Goal: Task Accomplishment & Management: Complete application form

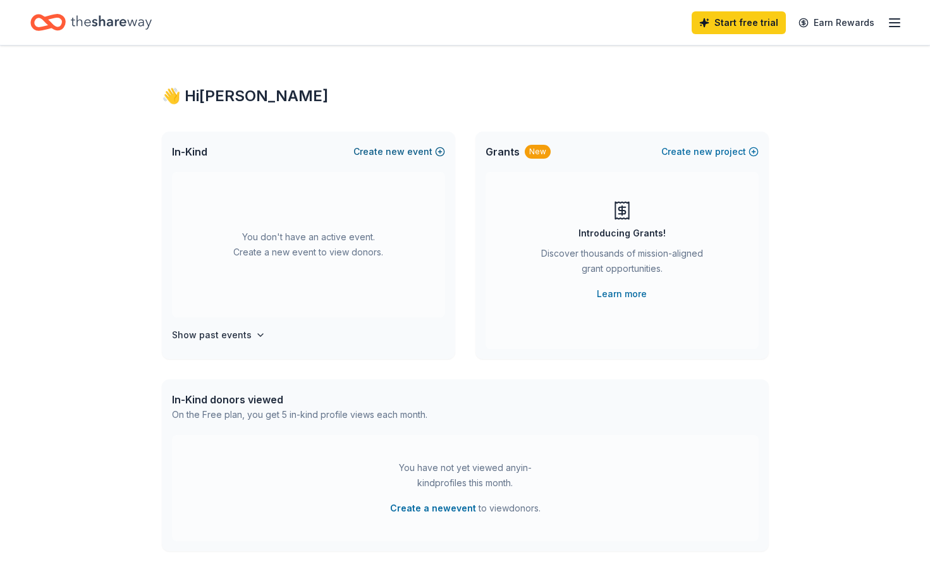
click at [409, 151] on button "Create new event" at bounding box center [400, 151] width 92 height 15
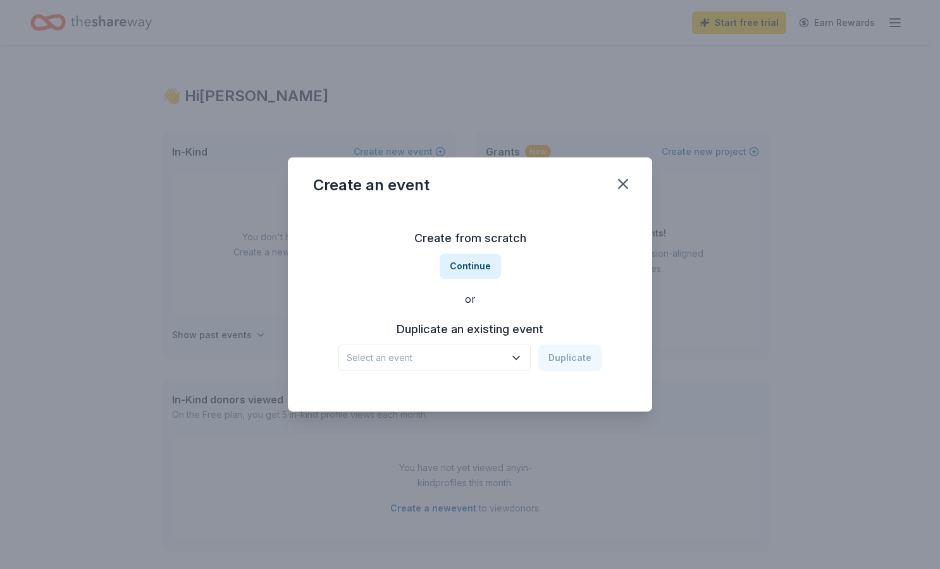
drag, startPoint x: 453, startPoint y: 262, endPoint x: 452, endPoint y: 299, distance: 36.7
click at [452, 299] on div "Create from scratch Continue or Duplicate an existing event Select an event Dup…" at bounding box center [470, 299] width 314 height 183
click at [461, 259] on button "Continue" at bounding box center [470, 266] width 61 height 25
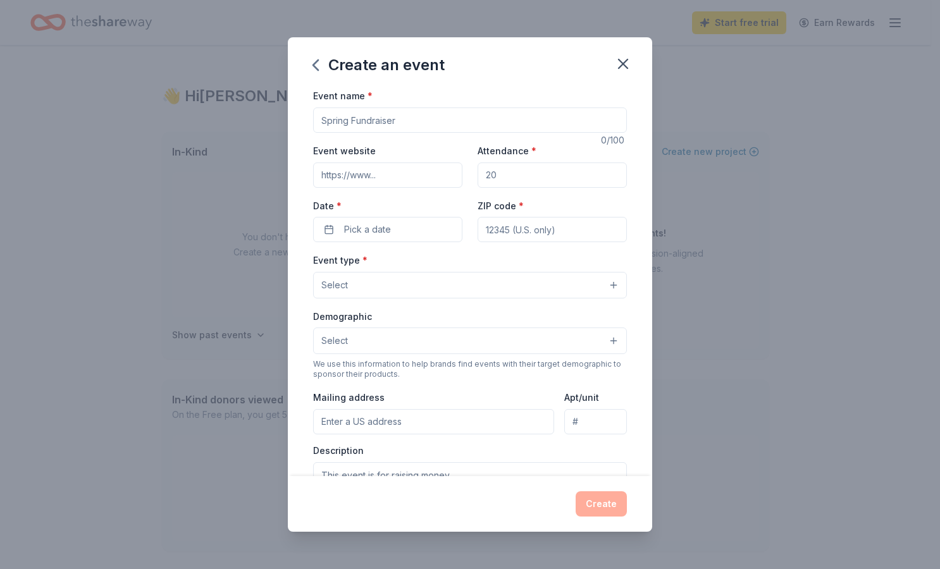
drag, startPoint x: 570, startPoint y: 120, endPoint x: 164, endPoint y: 119, distance: 406.6
click at [164, 119] on div "Create an event Event name * 0 /100 Event website Attendance * Date * Pick a da…" at bounding box center [470, 284] width 940 height 569
type input "Paramus Elks Club Tricky Tray"
type input "300"
click at [417, 231] on button "Pick a date" at bounding box center [387, 229] width 149 height 25
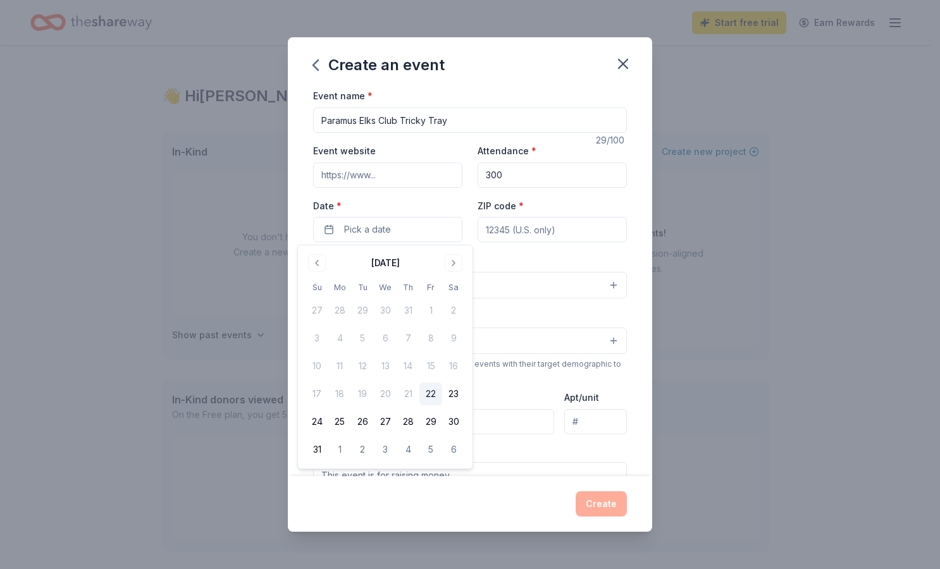
click at [440, 263] on div "August 2025" at bounding box center [384, 262] width 159 height 18
click at [450, 263] on button "Go to next month" at bounding box center [454, 263] width 18 height 18
click at [317, 419] on button "26" at bounding box center [316, 421] width 23 height 23
click at [529, 233] on input "ZIP code *" at bounding box center [551, 229] width 149 height 25
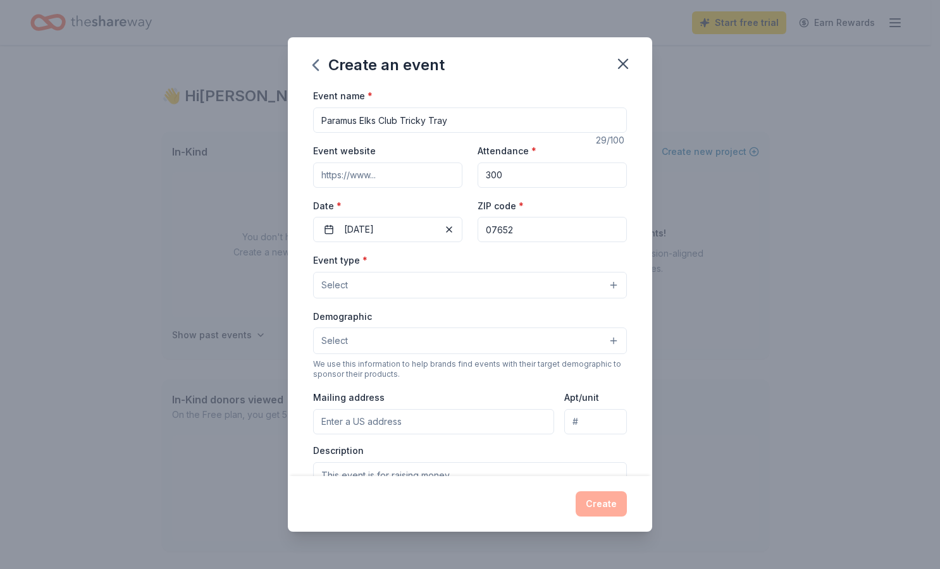
type input "07652"
click at [370, 293] on button "Select" at bounding box center [470, 285] width 314 height 27
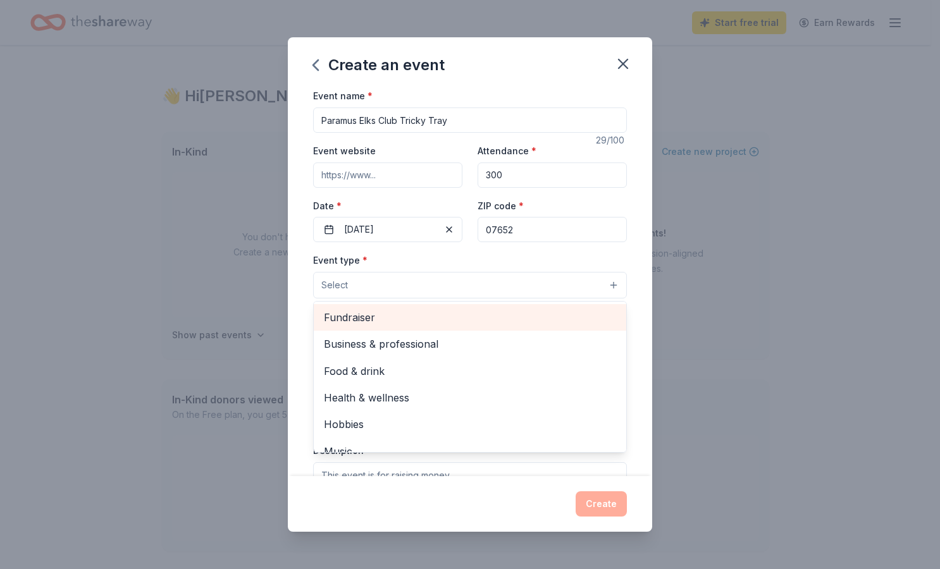
click at [371, 319] on span "Fundraiser" at bounding box center [470, 317] width 292 height 16
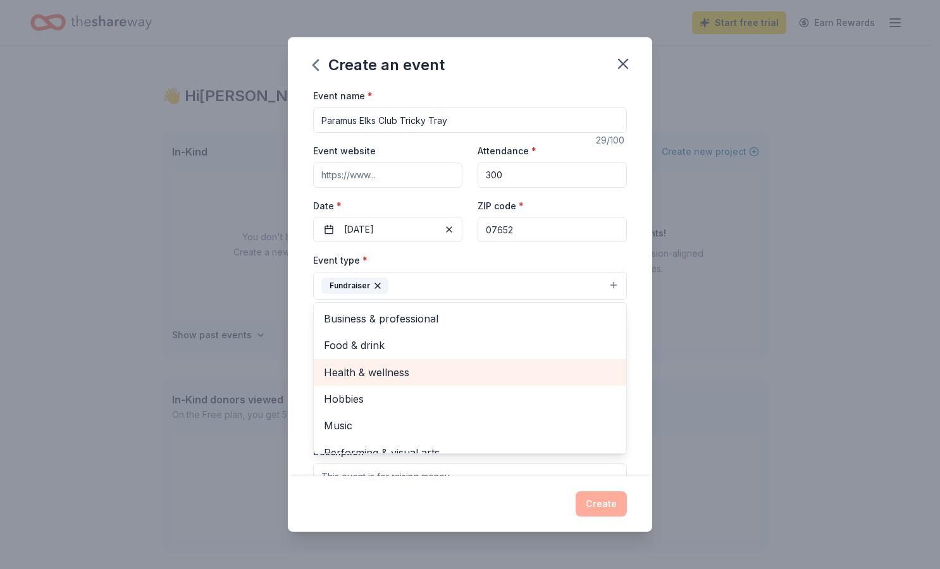
scroll to position [15, 0]
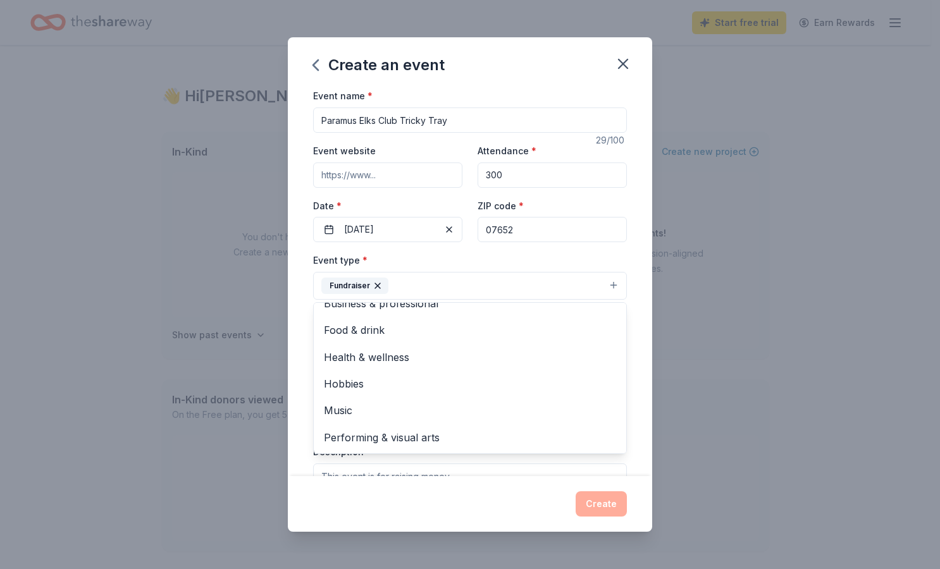
click at [303, 381] on div "Event name * Paramus Elks Club Tricky Tray 29 /100 Event website Attendance * 3…" at bounding box center [470, 282] width 364 height 388
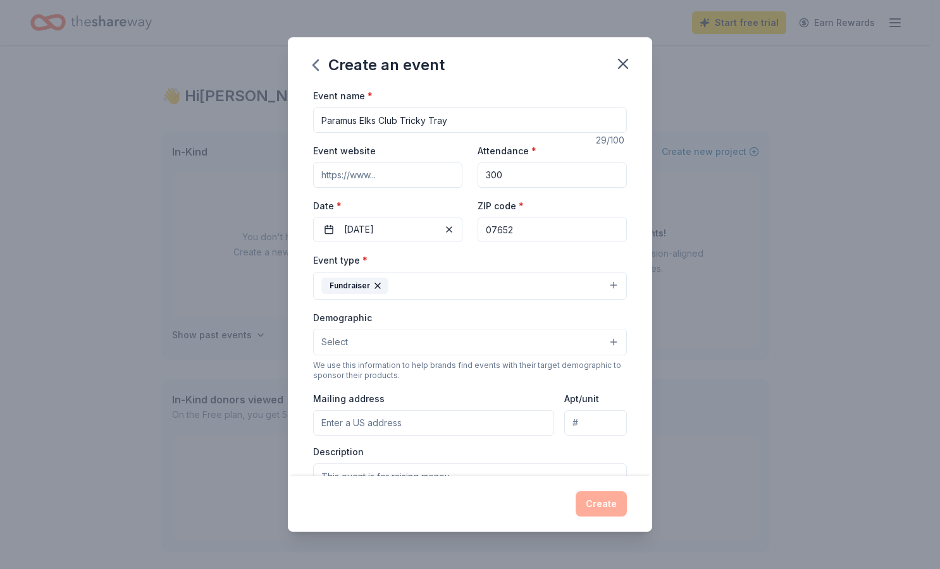
click at [350, 340] on button "Select" at bounding box center [470, 342] width 314 height 27
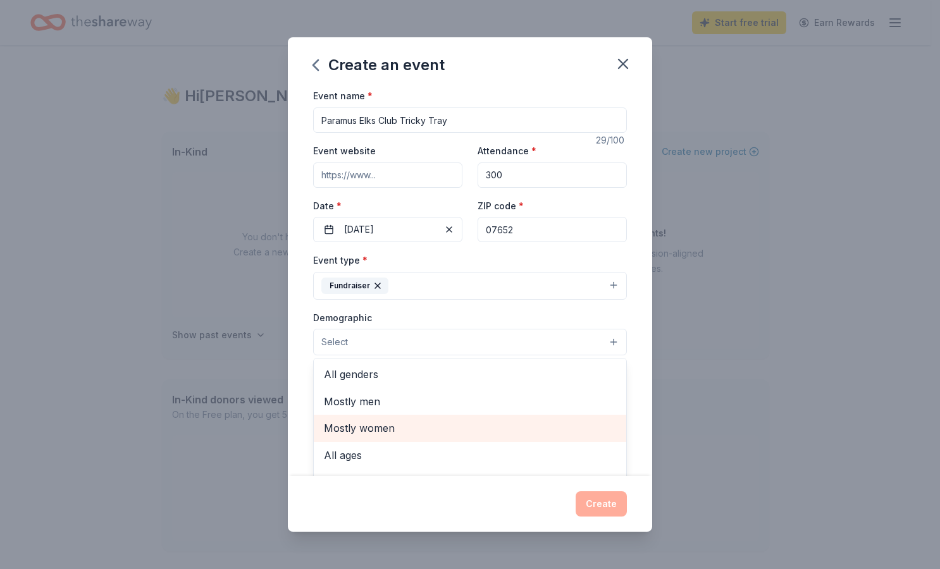
click at [383, 425] on span "Mostly women" at bounding box center [470, 428] width 292 height 16
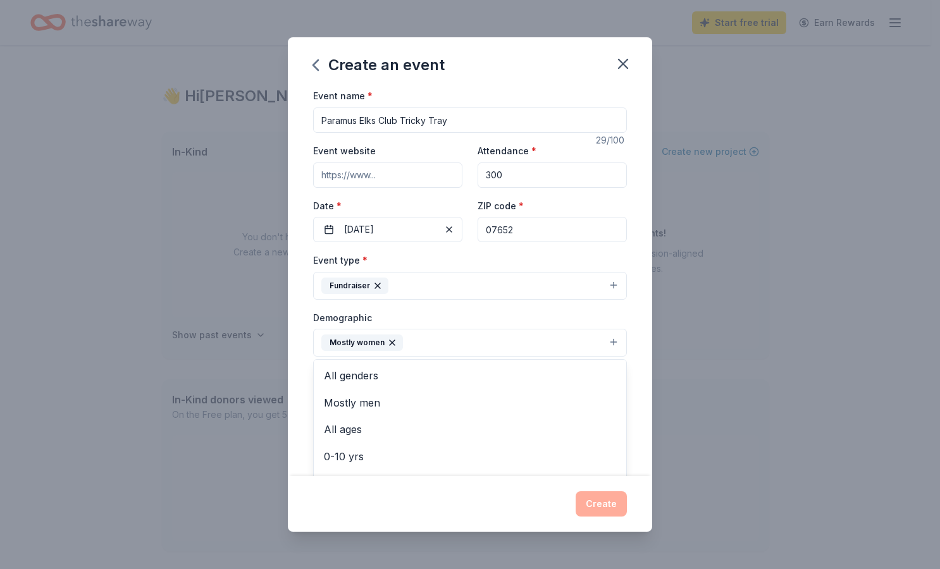
click at [300, 415] on div "Event name * Paramus Elks Club Tricky Tray 29 /100 Event website Attendance * 3…" at bounding box center [470, 282] width 364 height 388
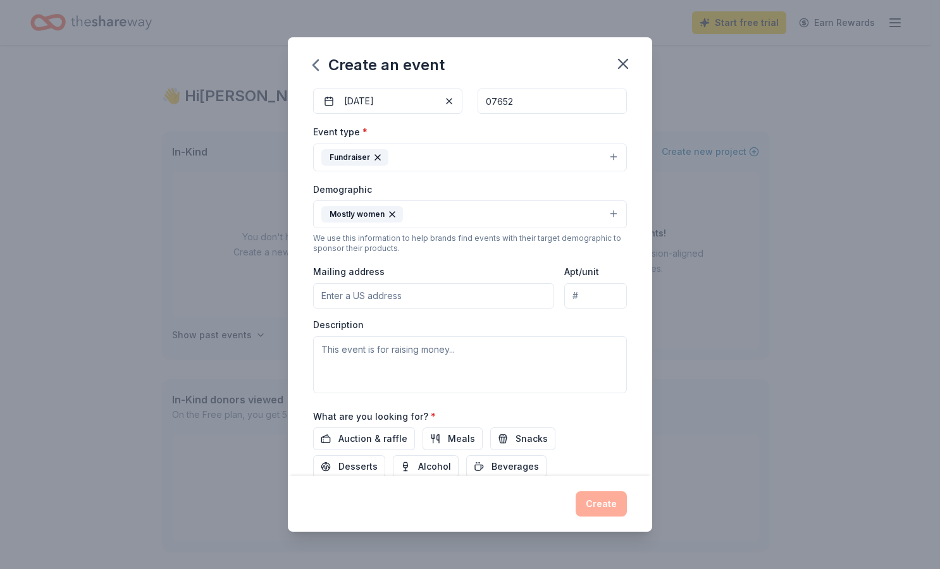
scroll to position [219, 0]
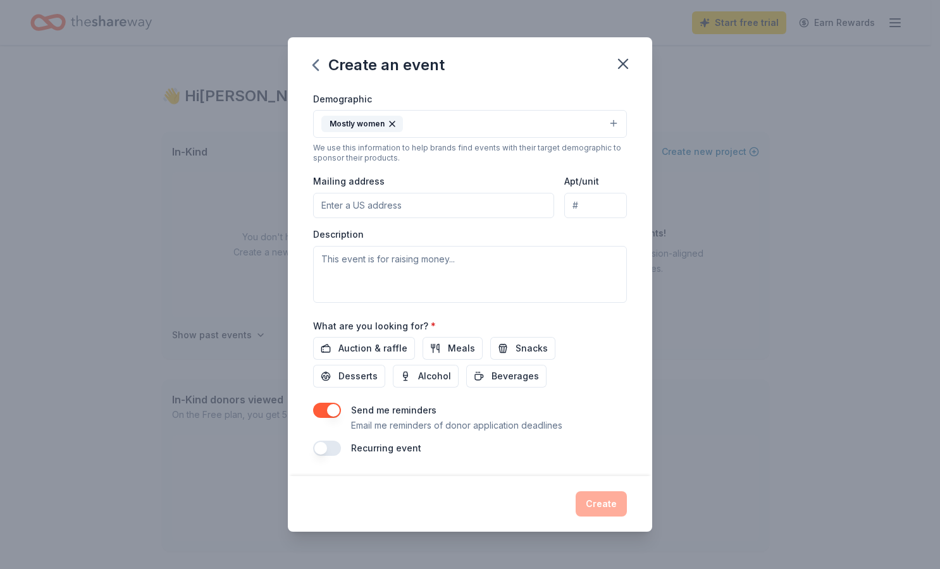
click at [387, 206] on input "Mailing address" at bounding box center [433, 205] width 241 height 25
click at [426, 214] on input "395 Elmwood Drive" at bounding box center [433, 205] width 241 height 25
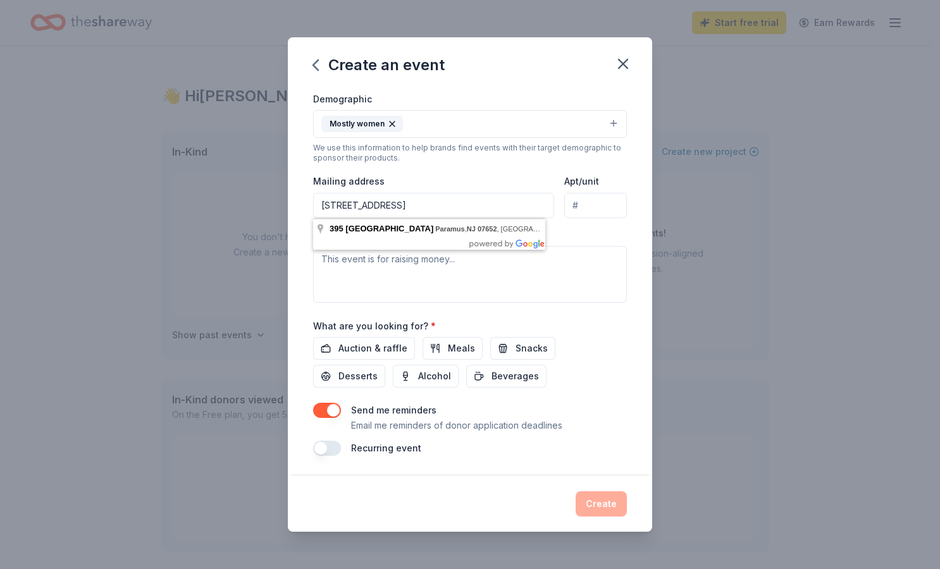
type input "395 Elmwood Drive, Paramus, NJ 07652"
click at [498, 278] on textarea at bounding box center [470, 274] width 314 height 57
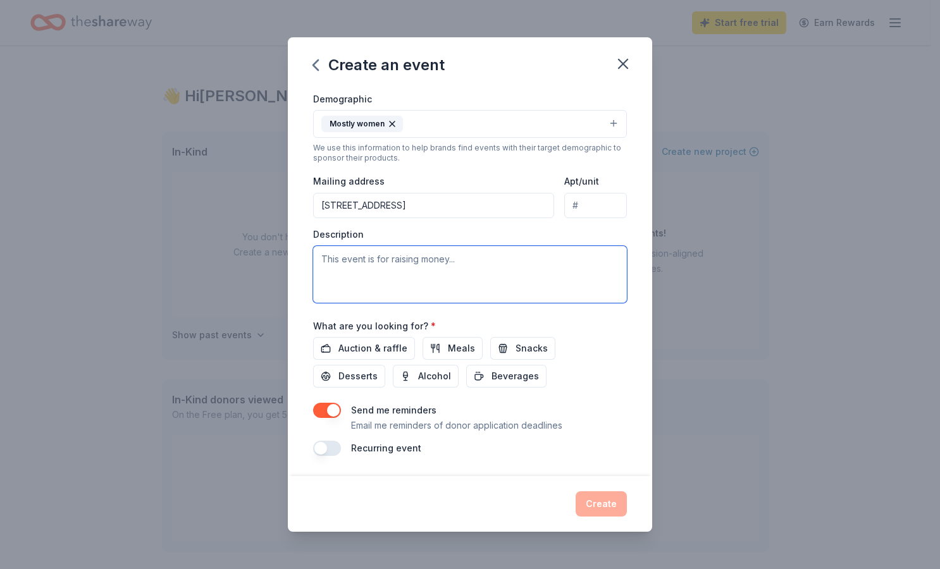
paste textarea "Hi, My name is Jamie Piccinich (Andersen) and I am one of the Elks in charge of…"
drag, startPoint x: 470, startPoint y: 300, endPoint x: 277, endPoint y: 296, distance: 192.9
click at [277, 296] on div "Create an event Event name * Paramus Elks Club Tricky Tray 29 /100 Event websit…" at bounding box center [470, 284] width 940 height 569
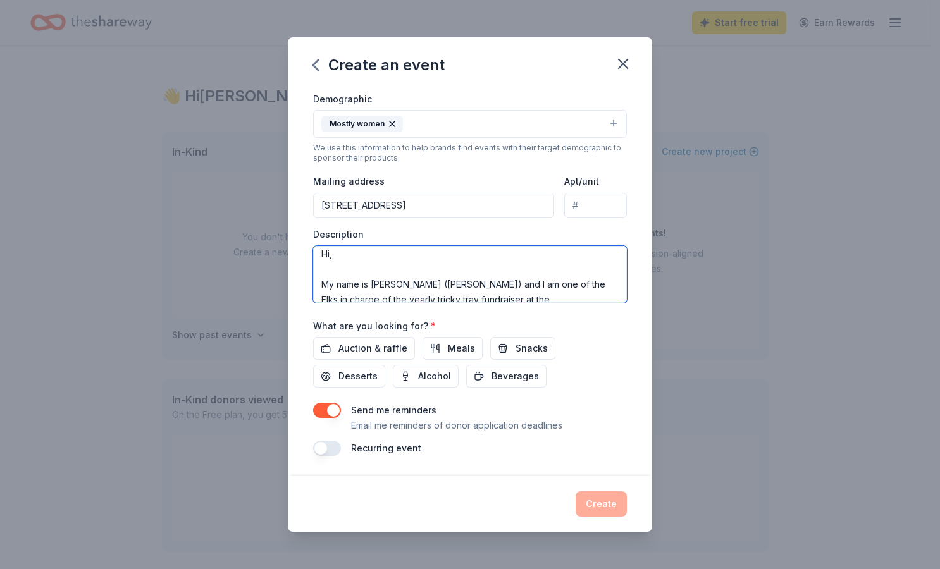
scroll to position [0, 0]
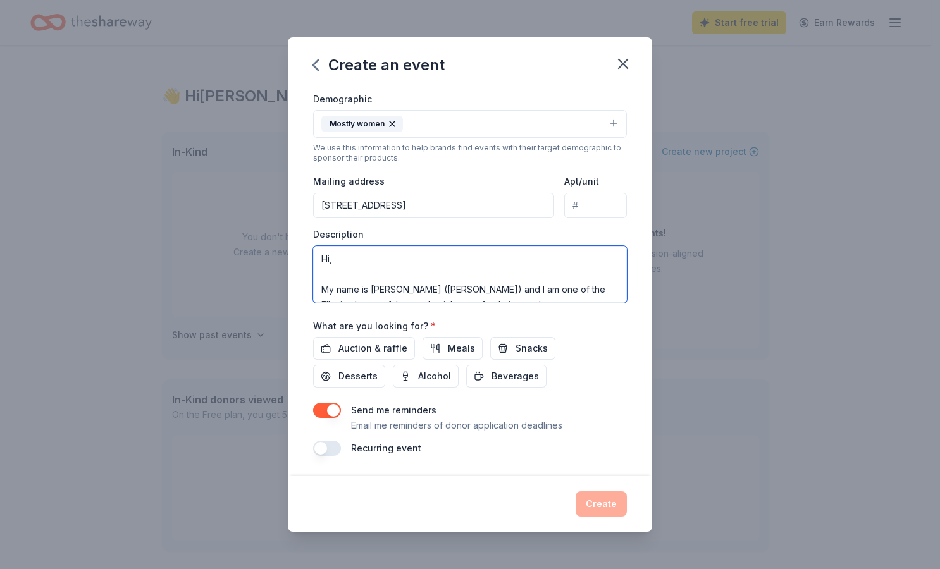
drag, startPoint x: 359, startPoint y: 280, endPoint x: 258, endPoint y: 228, distance: 114.0
click at [258, 228] on div "Create an event Event name * Paramus Elks Club Tricky Tray 29 /100 Event websit…" at bounding box center [470, 284] width 940 height 569
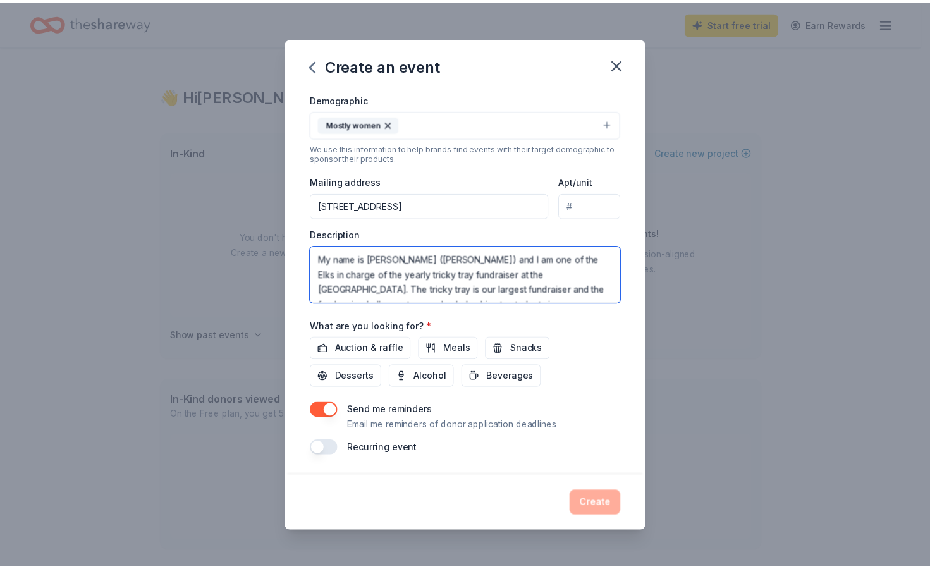
scroll to position [63, 0]
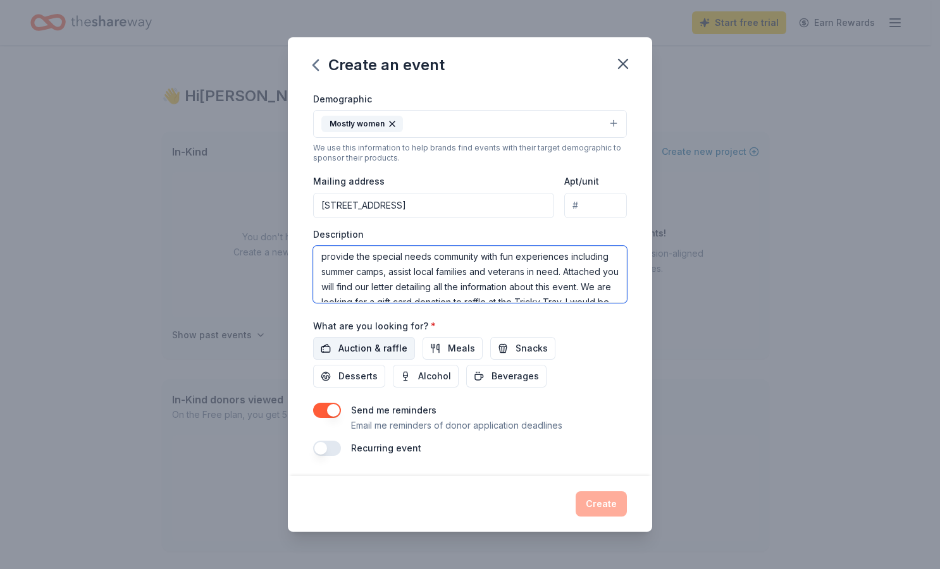
type textarea "My name is Jamie Piccinich (Andersen) and I am one of the Elks in charge of the…"
click at [356, 347] on span "Auction & raffle" at bounding box center [372, 348] width 69 height 15
click at [545, 343] on button "Snacks" at bounding box center [522, 348] width 65 height 23
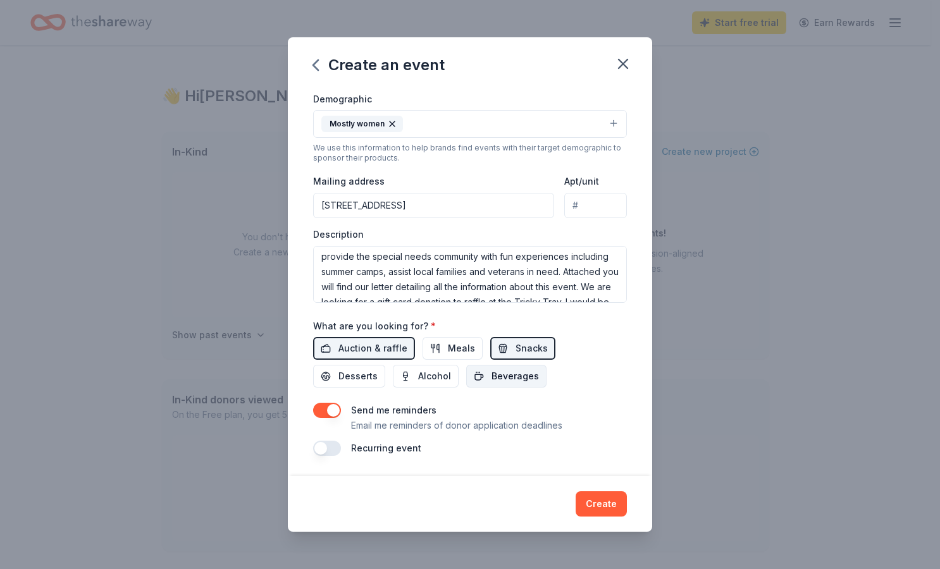
click at [491, 379] on span "Beverages" at bounding box center [514, 376] width 47 height 15
click at [339, 372] on span "Desserts" at bounding box center [357, 376] width 39 height 15
click at [622, 503] on button "Create" at bounding box center [601, 503] width 51 height 25
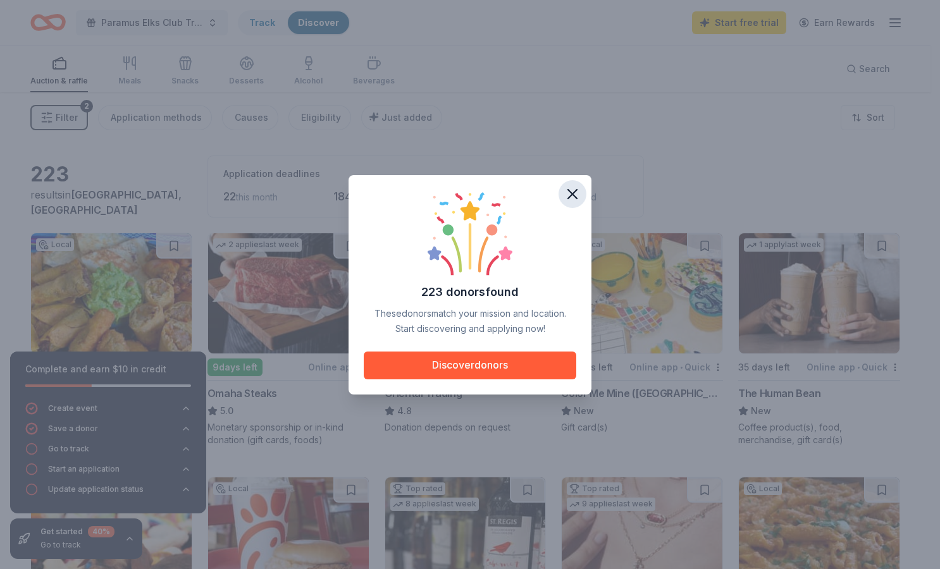
click at [572, 194] on icon "button" at bounding box center [572, 194] width 9 height 9
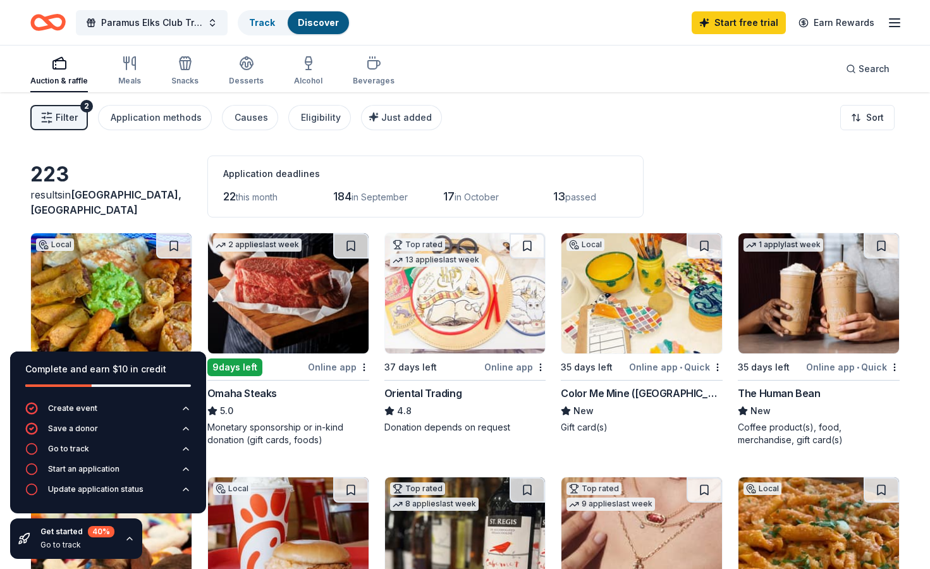
click at [507, 137] on div "Filter 2 Application methods Causes Eligibility Just added Sort" at bounding box center [465, 117] width 930 height 51
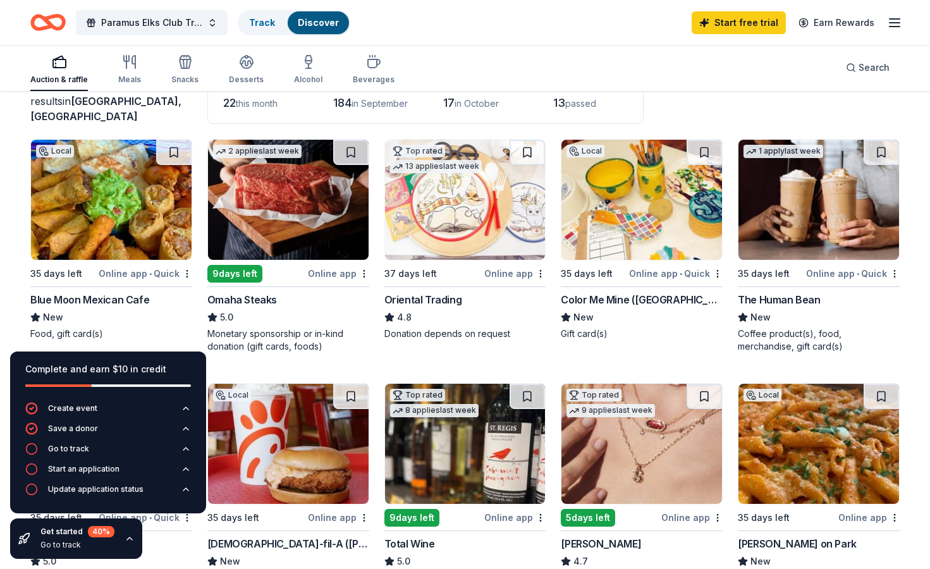
scroll to position [63, 0]
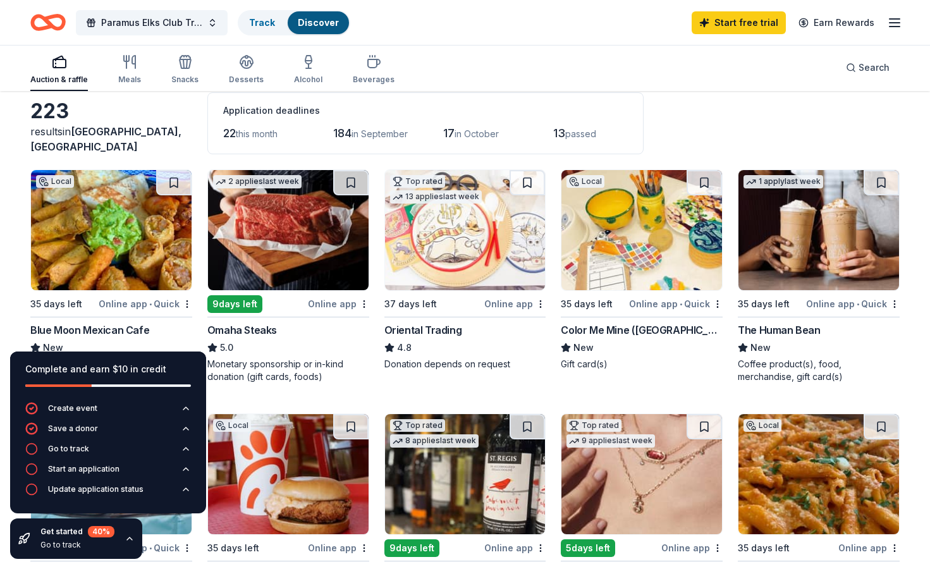
click at [104, 212] on img at bounding box center [111, 230] width 161 height 120
click at [316, 225] on img at bounding box center [288, 230] width 161 height 120
click at [627, 257] on img at bounding box center [642, 230] width 161 height 120
click at [768, 230] on img at bounding box center [819, 230] width 161 height 120
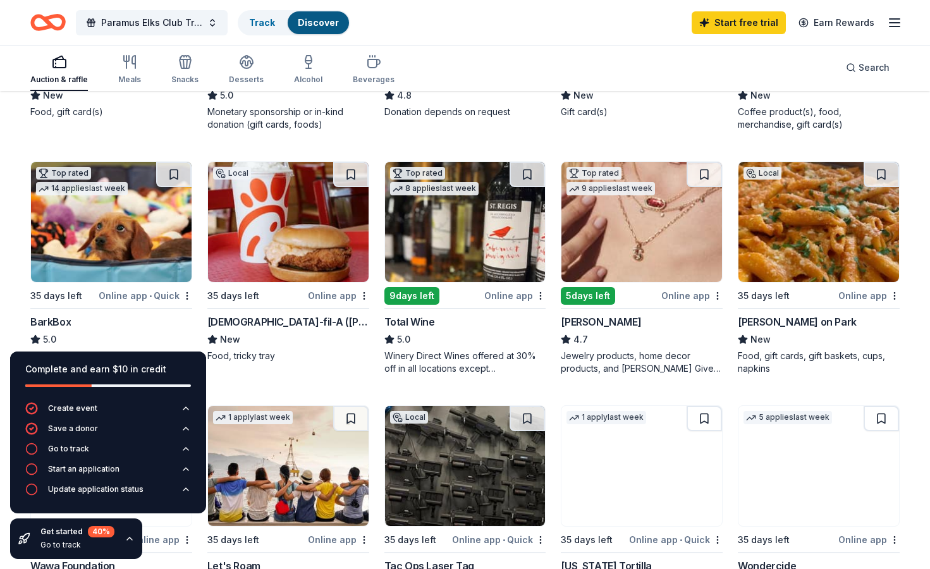
scroll to position [316, 0]
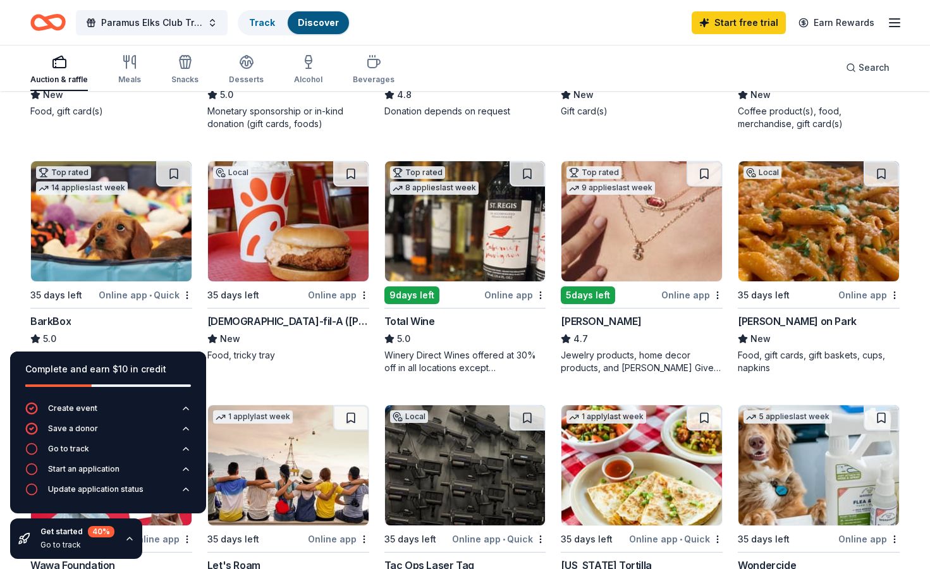
click at [125, 222] on img at bounding box center [111, 221] width 161 height 120
click at [595, 209] on img at bounding box center [642, 221] width 161 height 120
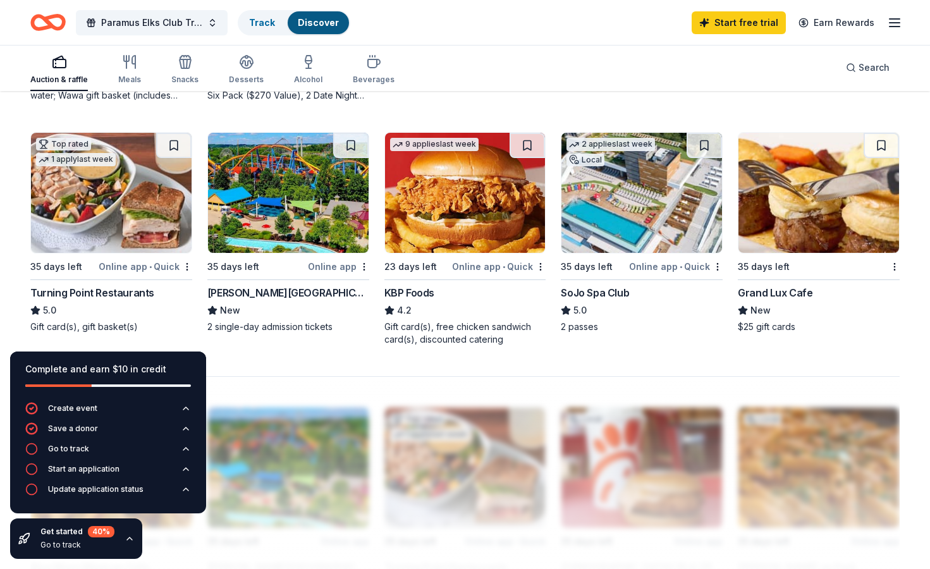
scroll to position [885, 0]
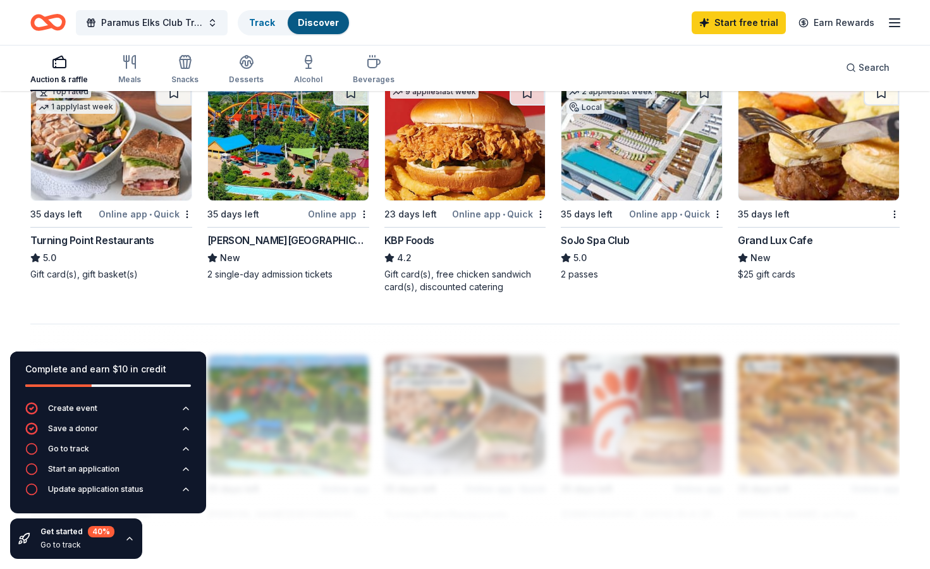
click at [422, 240] on div "KBP Foods" at bounding box center [410, 240] width 50 height 15
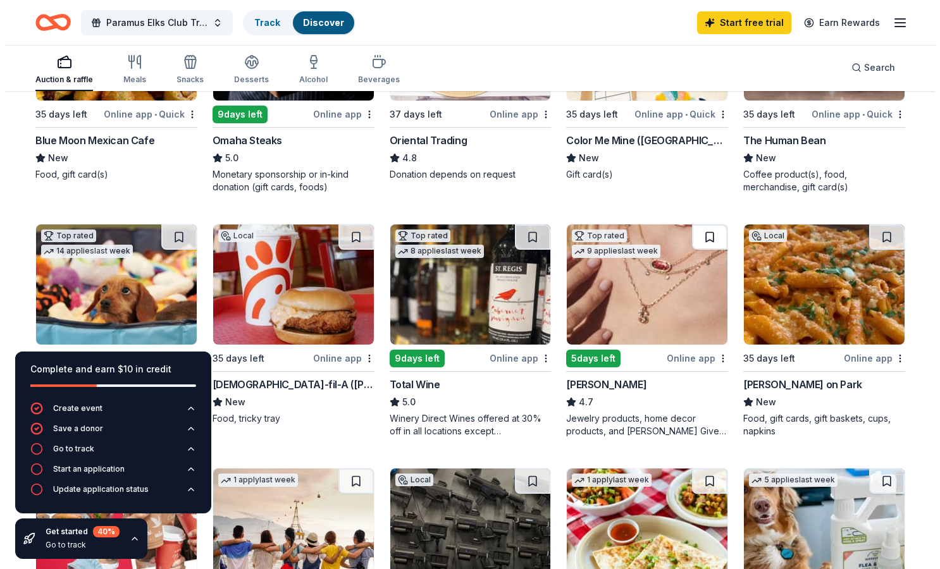
scroll to position [0, 0]
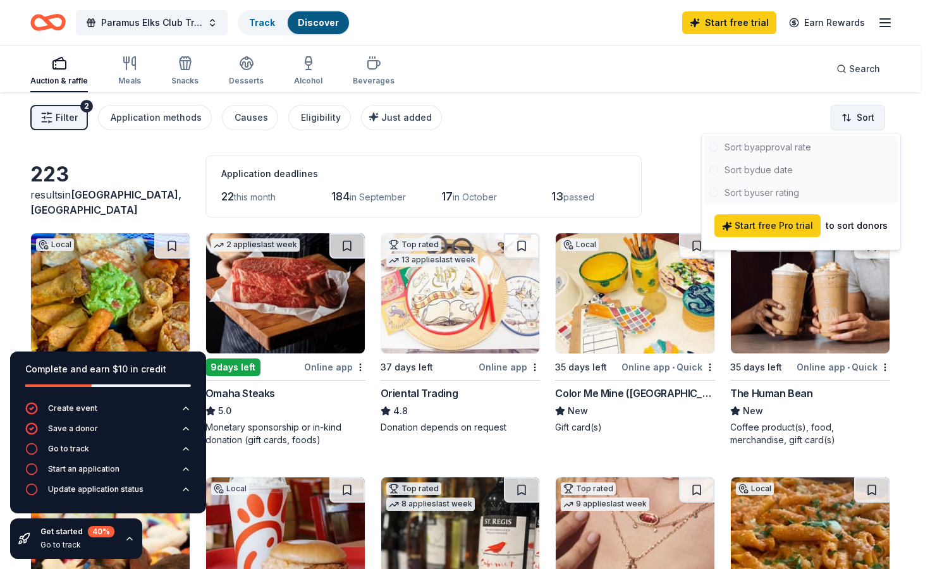
click at [873, 121] on html "395 Elmwood Drive Paramus , NJ 07652 , USA Paramus Elks Club Tricky Tray Track …" at bounding box center [465, 284] width 930 height 569
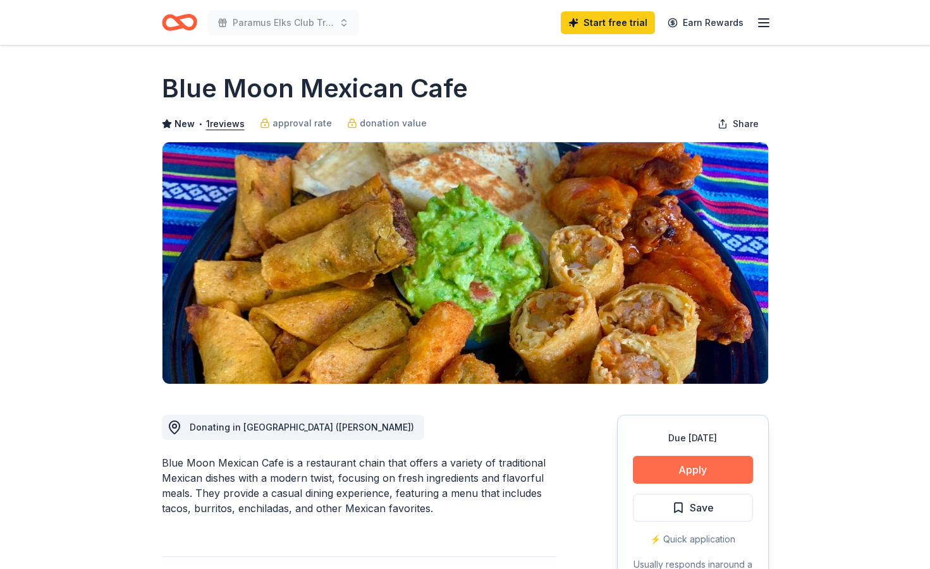
click at [706, 467] on button "Apply" at bounding box center [693, 470] width 120 height 28
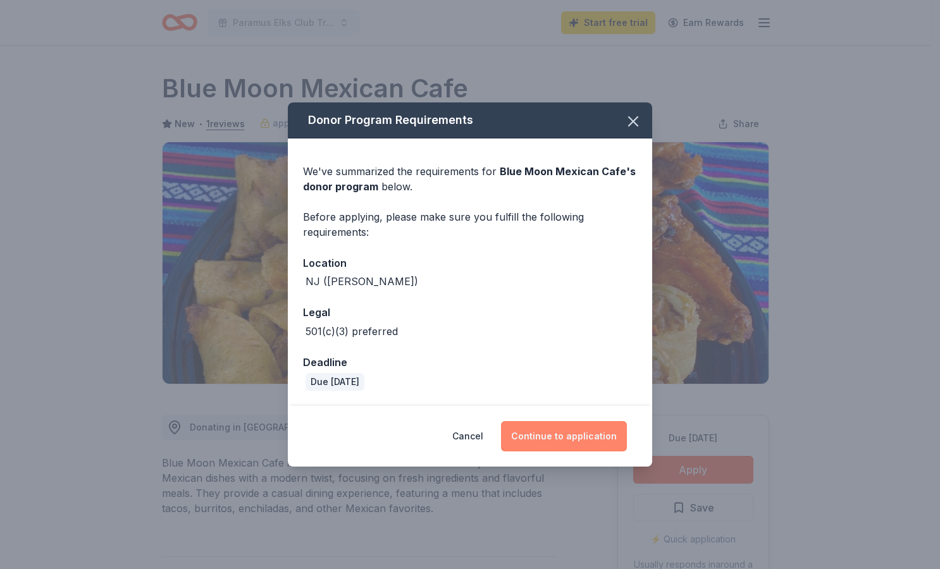
click at [566, 431] on button "Continue to application" at bounding box center [564, 436] width 126 height 30
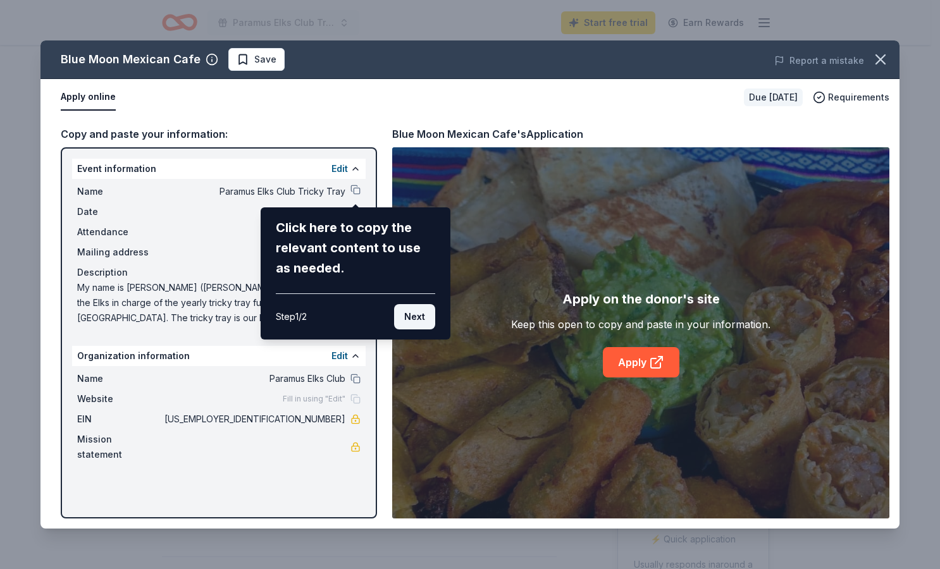
click at [413, 324] on button "Next" at bounding box center [414, 316] width 41 height 25
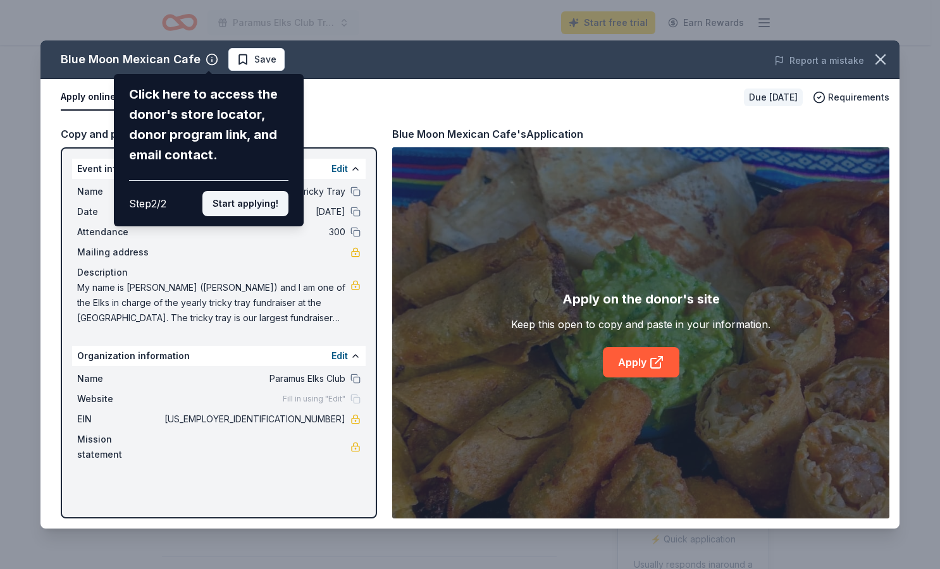
click at [268, 204] on button "Start applying!" at bounding box center [245, 203] width 86 height 25
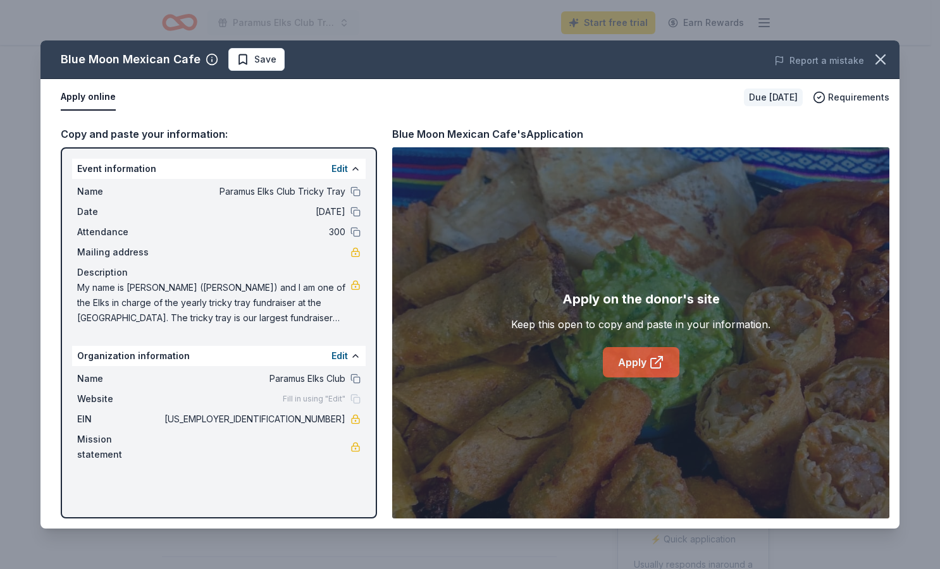
click at [620, 371] on link "Apply" at bounding box center [641, 362] width 77 height 30
click at [885, 55] on icon "button" at bounding box center [880, 59] width 9 height 9
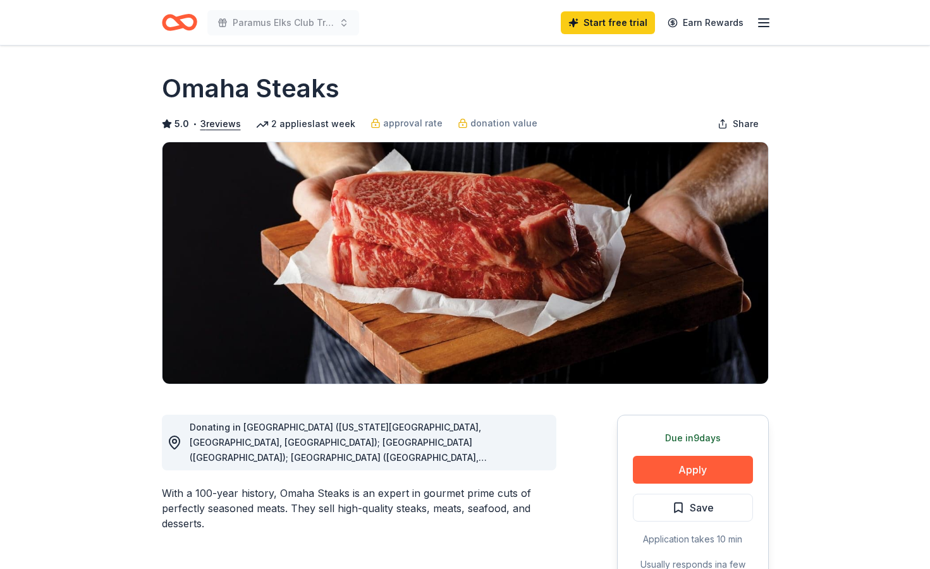
drag, startPoint x: 712, startPoint y: 465, endPoint x: 812, endPoint y: 449, distance: 101.3
click at [348, 434] on div "Donating in [GEOGRAPHIC_DATA] ([US_STATE][GEOGRAPHIC_DATA], [GEOGRAPHIC_DATA], …" at bounding box center [368, 443] width 357 height 46
click at [179, 445] on icon at bounding box center [174, 442] width 15 height 15
click at [680, 474] on button "Apply" at bounding box center [693, 470] width 120 height 28
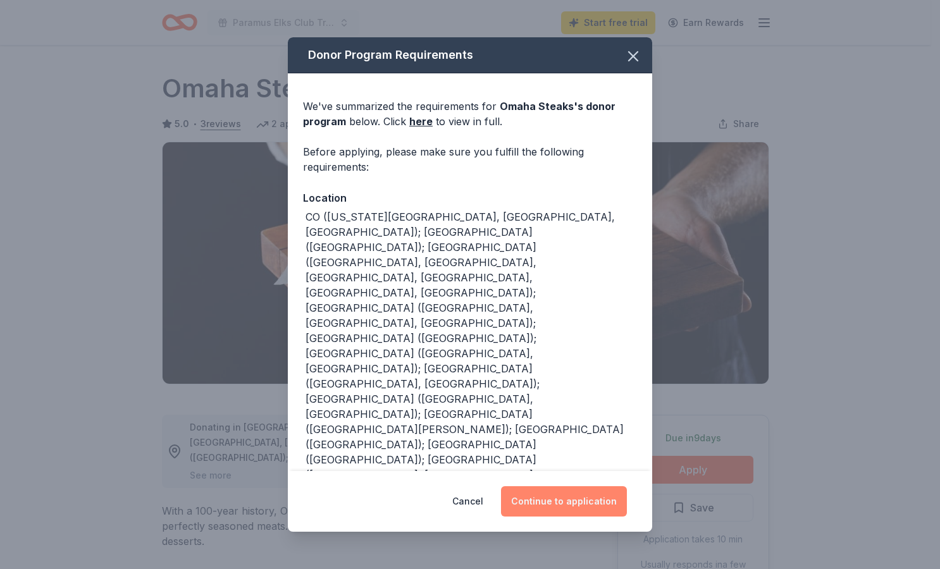
click at [558, 498] on button "Continue to application" at bounding box center [564, 501] width 126 height 30
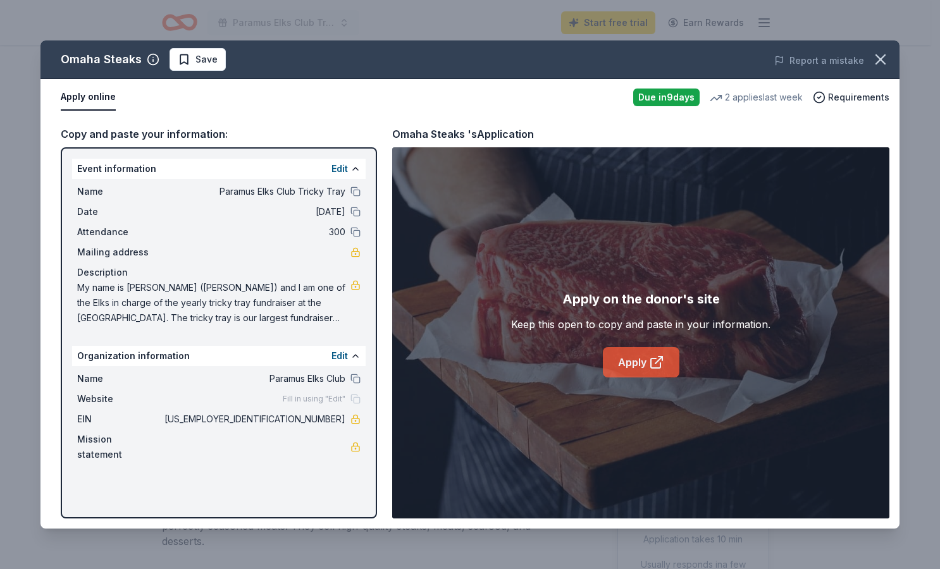
click at [618, 373] on link "Apply" at bounding box center [641, 362] width 77 height 30
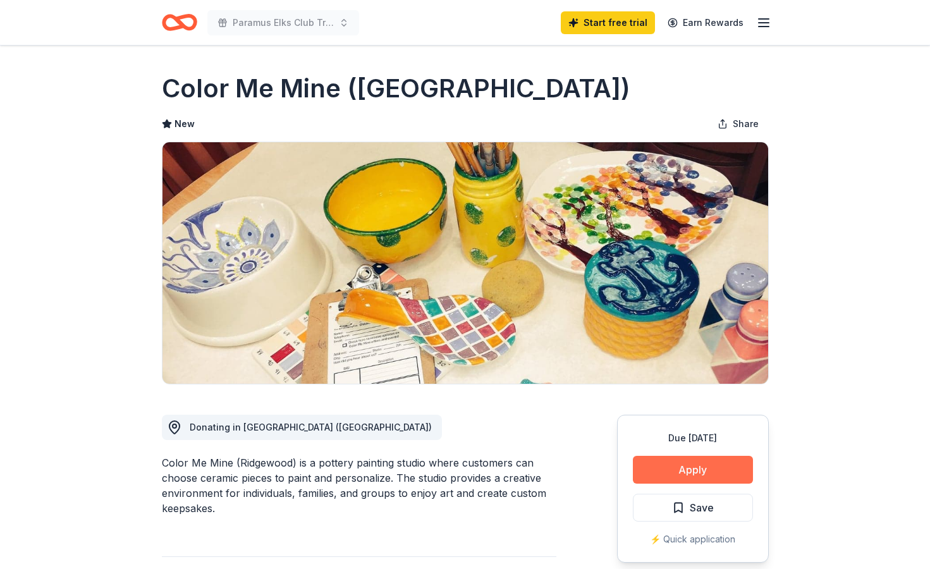
click at [689, 467] on button "Apply" at bounding box center [693, 470] width 120 height 28
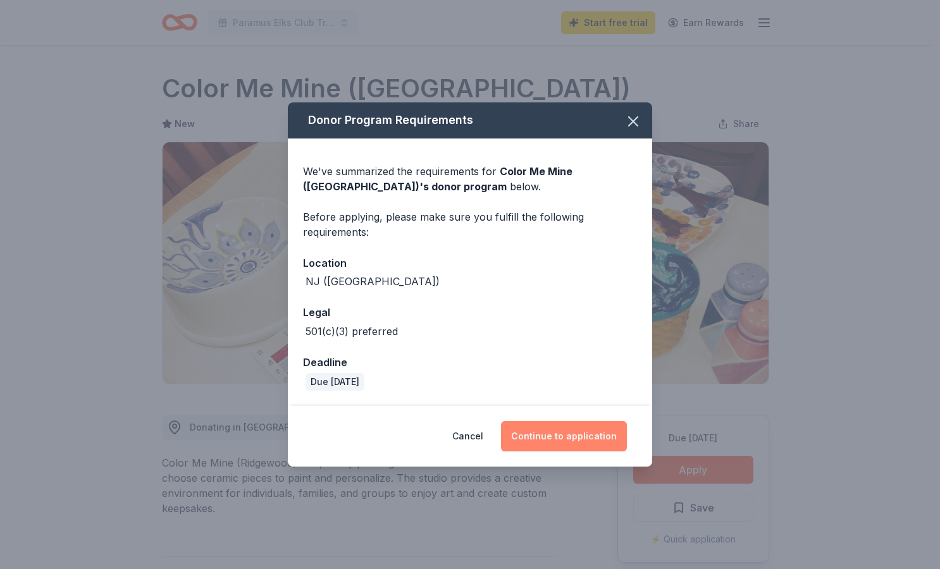
click at [586, 426] on button "Continue to application" at bounding box center [564, 436] width 126 height 30
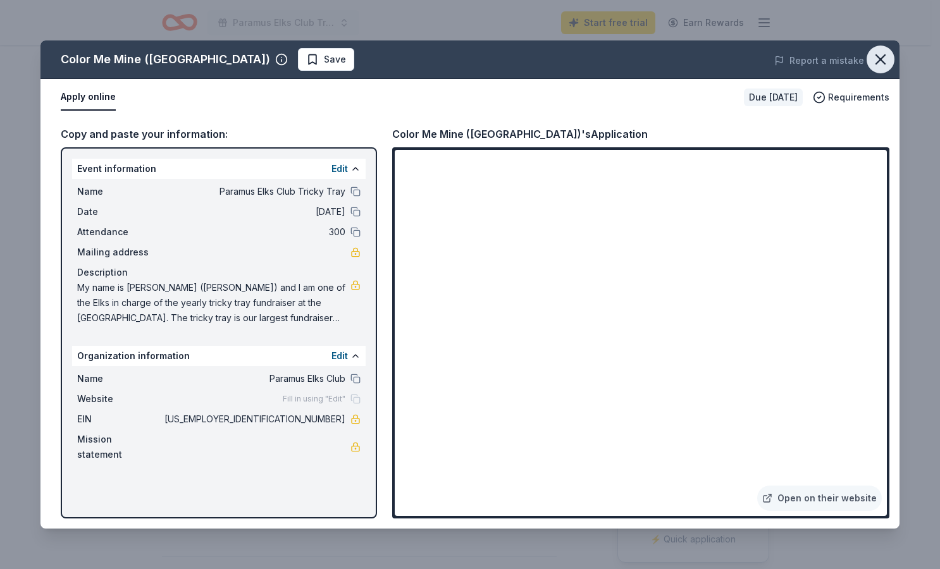
click at [878, 56] on icon "button" at bounding box center [880, 60] width 18 height 18
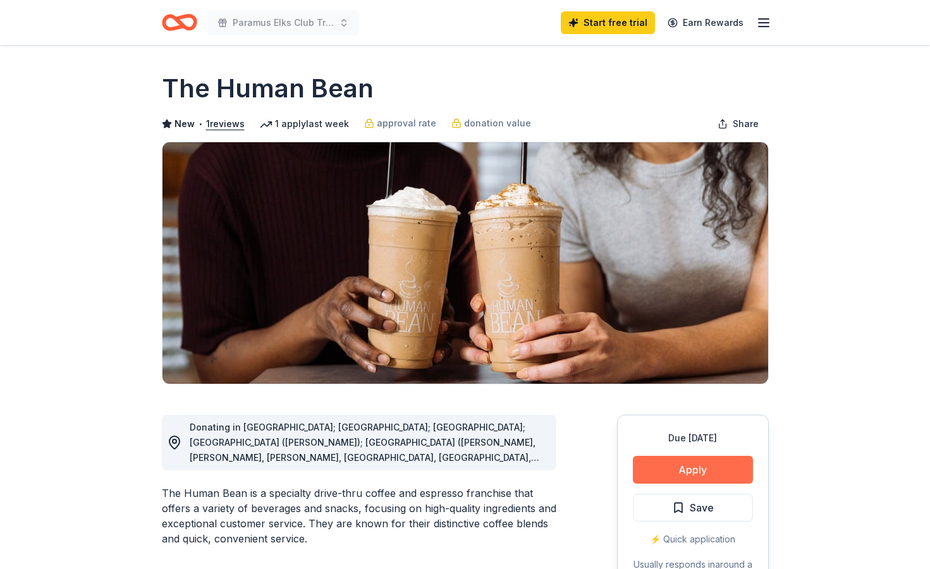
click at [658, 473] on button "Apply" at bounding box center [693, 470] width 120 height 28
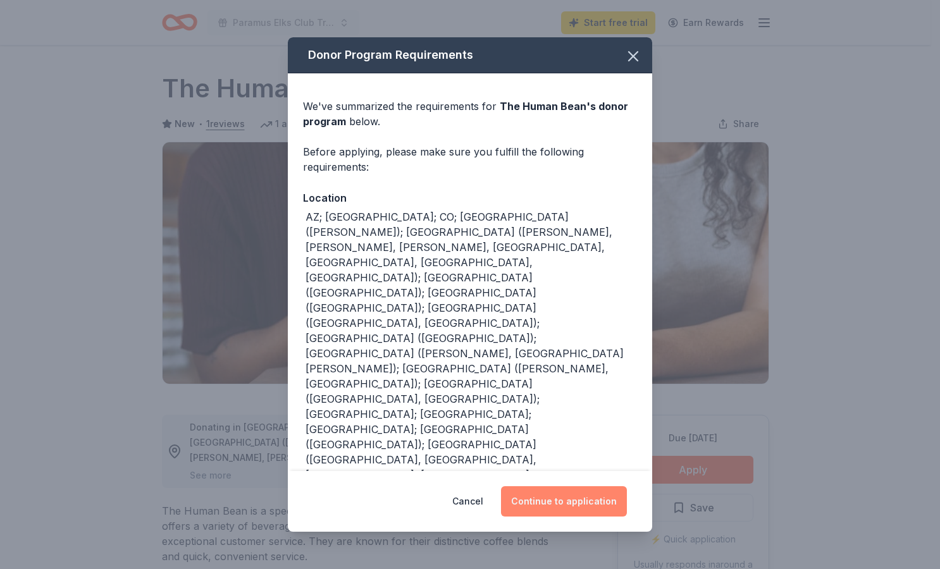
click at [576, 486] on button "Continue to application" at bounding box center [564, 501] width 126 height 30
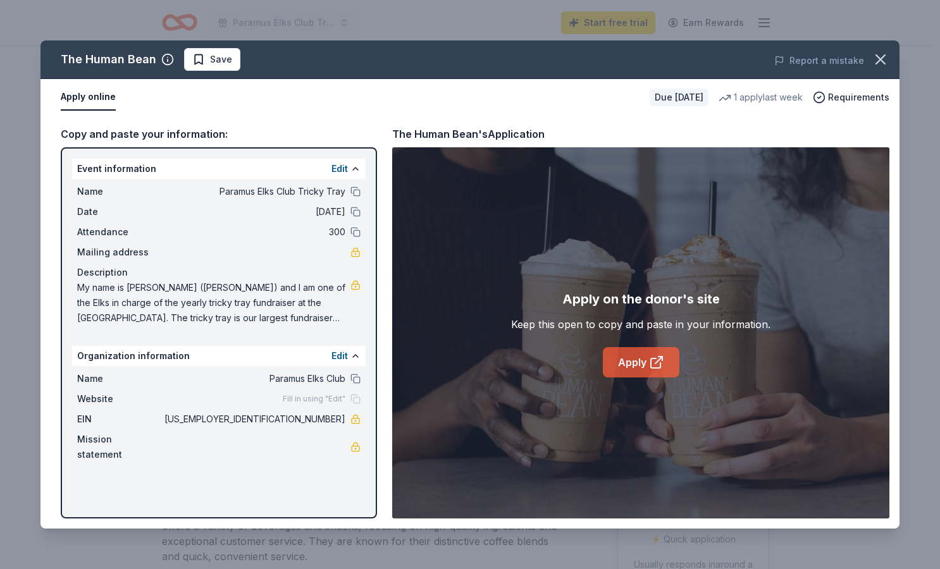
click at [635, 365] on link "Apply" at bounding box center [641, 362] width 77 height 30
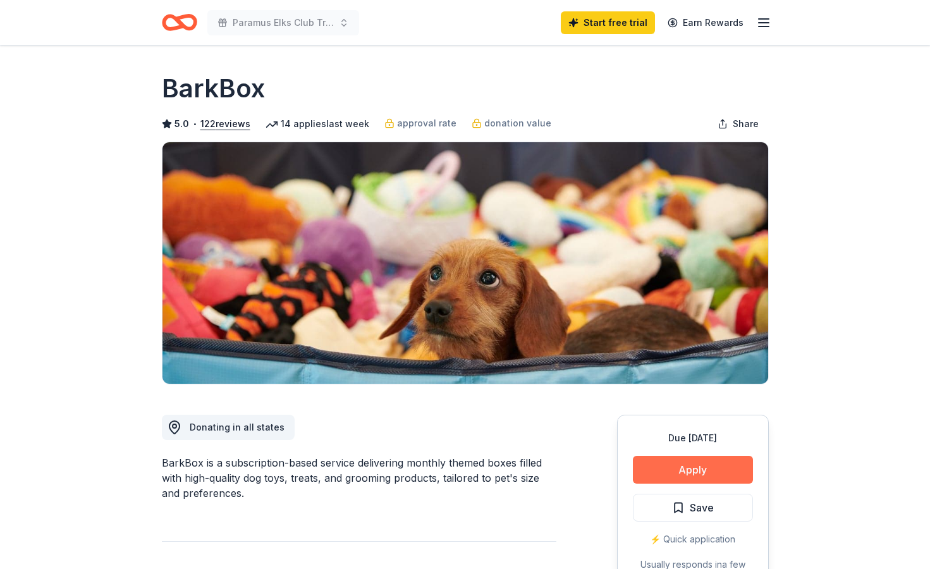
click at [696, 463] on button "Apply" at bounding box center [693, 470] width 120 height 28
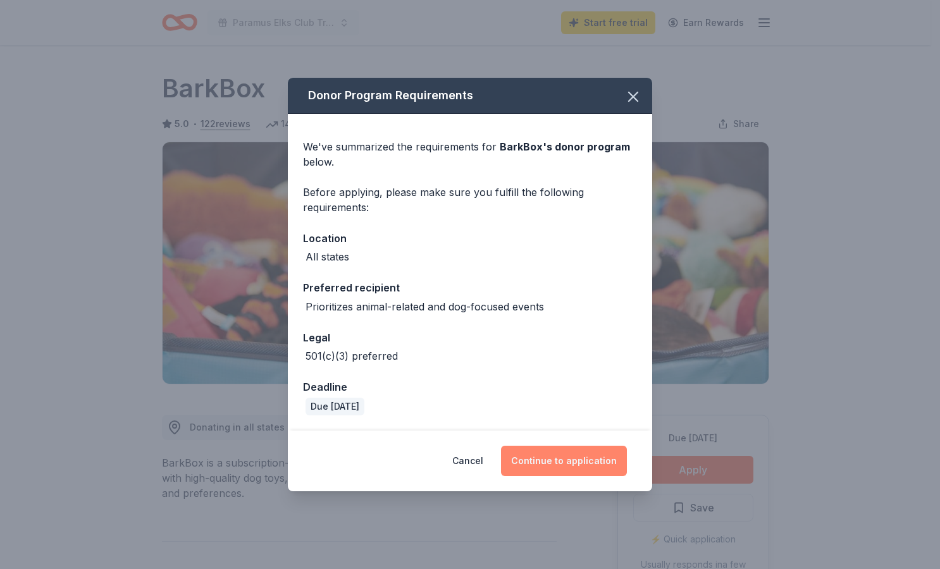
click at [598, 460] on button "Continue to application" at bounding box center [564, 461] width 126 height 30
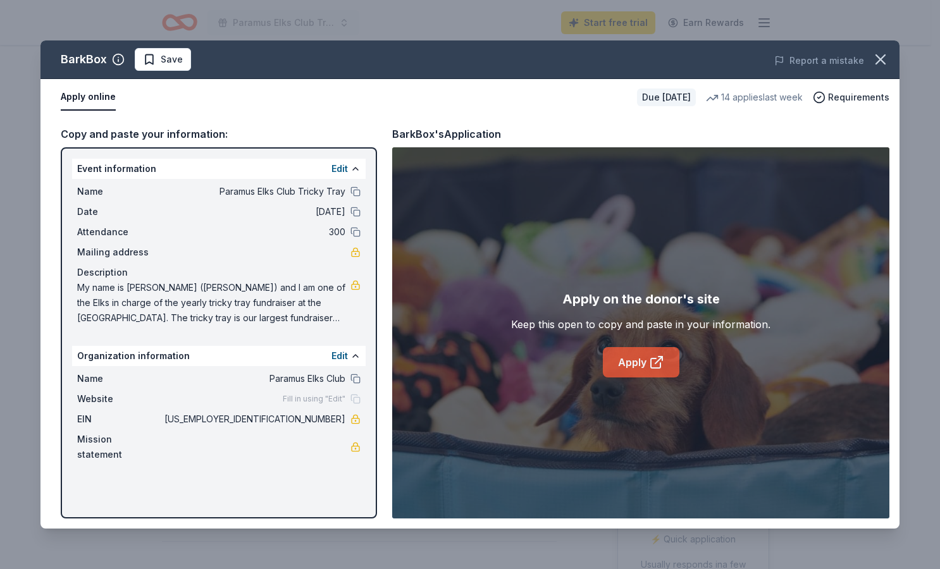
click at [630, 351] on link "Apply" at bounding box center [641, 362] width 77 height 30
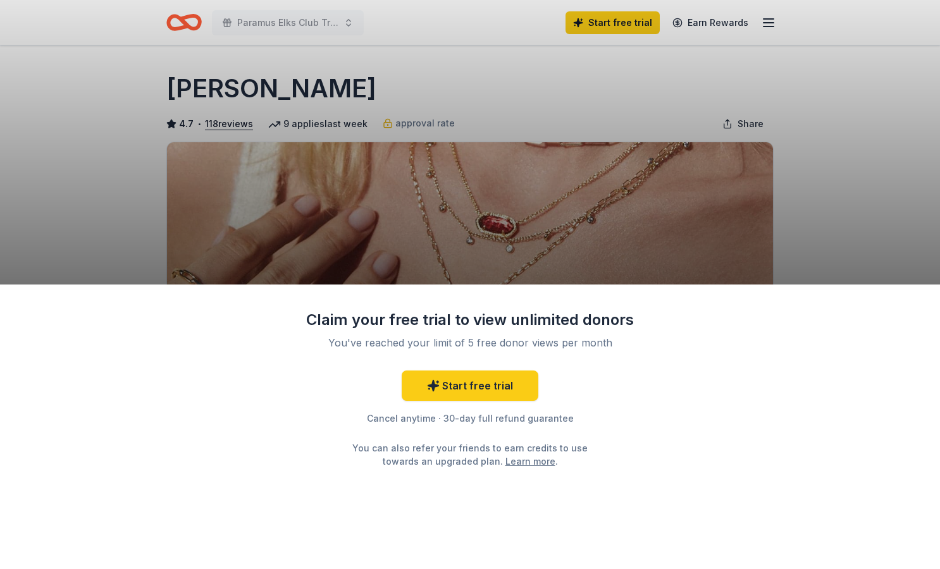
click at [875, 221] on div "Claim your free trial to view unlimited donors You've reached your limit of 5 f…" at bounding box center [470, 284] width 940 height 569
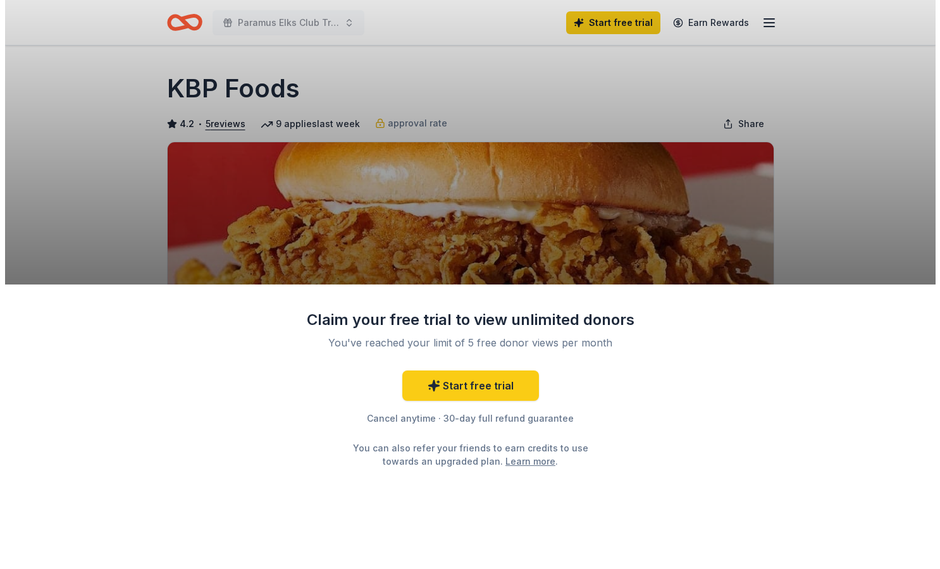
scroll to position [63, 0]
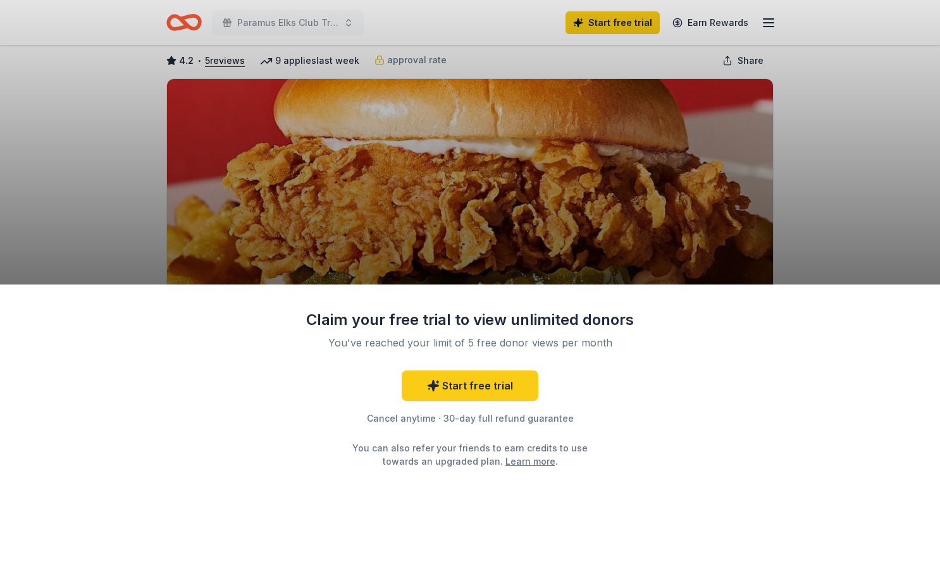
click at [846, 244] on div "Claim your free trial to view unlimited donors You've reached your limit of 5 f…" at bounding box center [470, 284] width 940 height 569
